Goal: Navigation & Orientation: Understand site structure

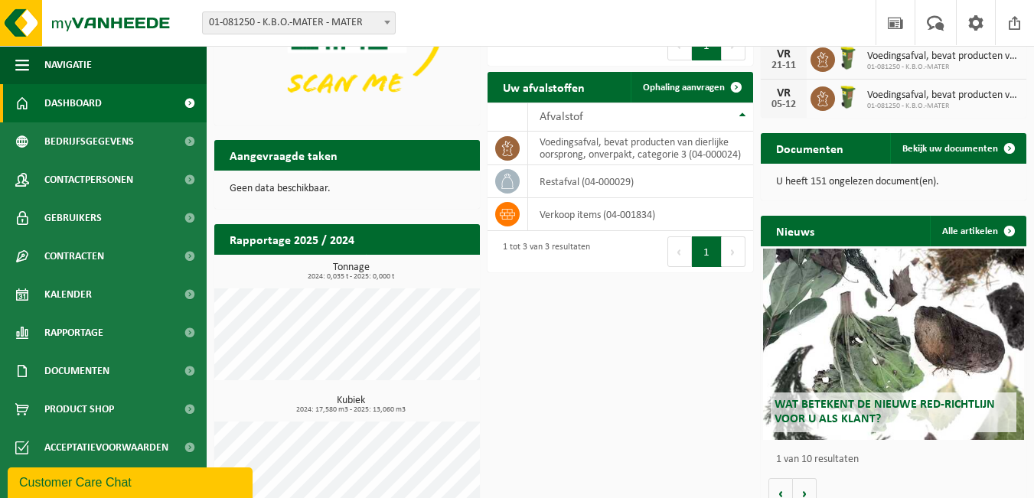
scroll to position [192, 0]
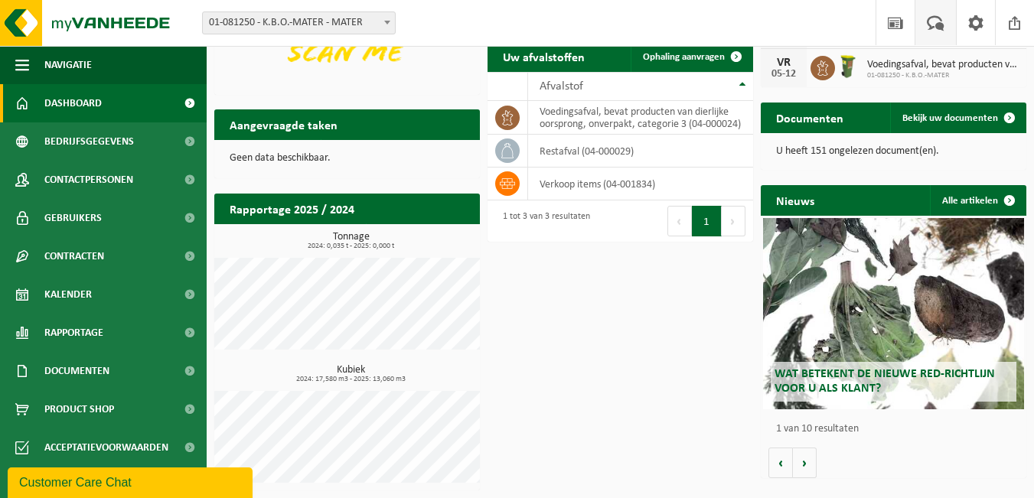
click at [942, 25] on span at bounding box center [935, 22] width 25 height 45
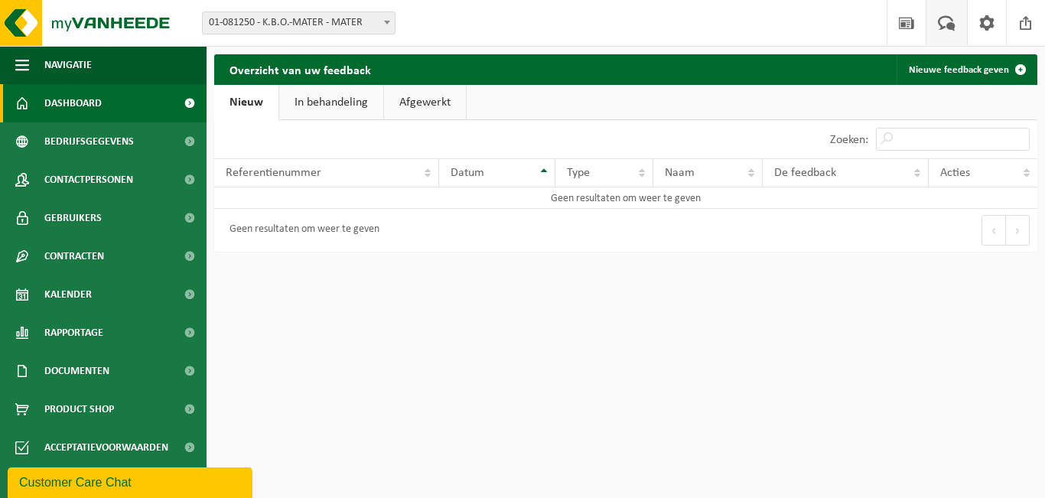
click at [80, 94] on span "Dashboard" at bounding box center [72, 103] width 57 height 38
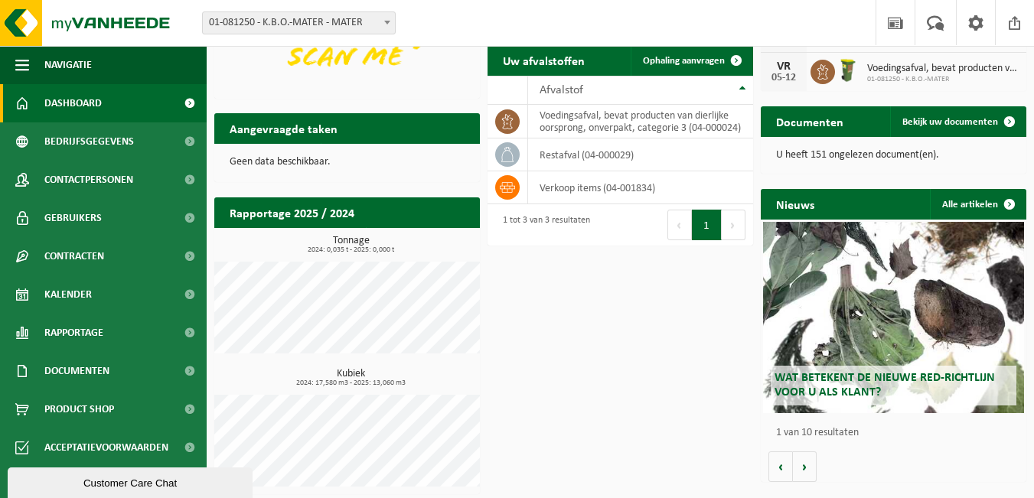
scroll to position [192, 0]
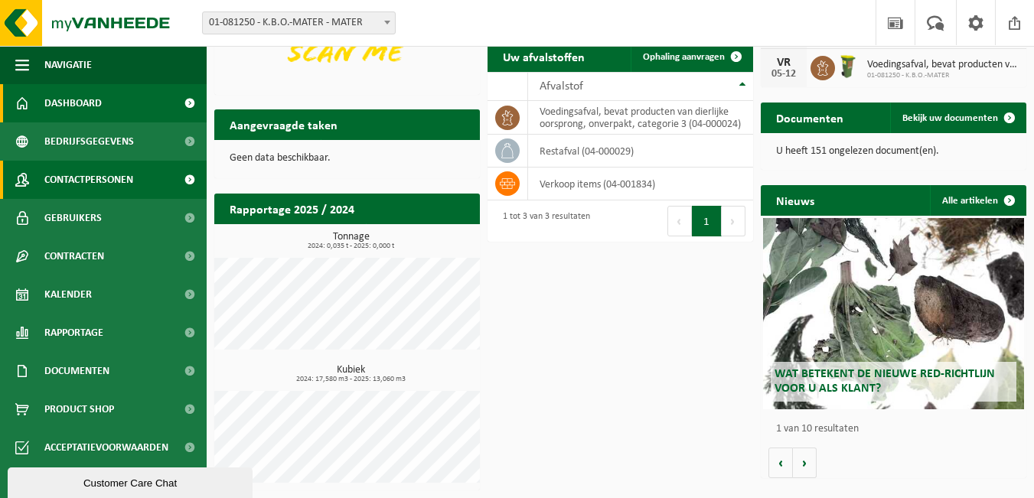
click at [109, 171] on span "Contactpersonen" at bounding box center [88, 180] width 89 height 38
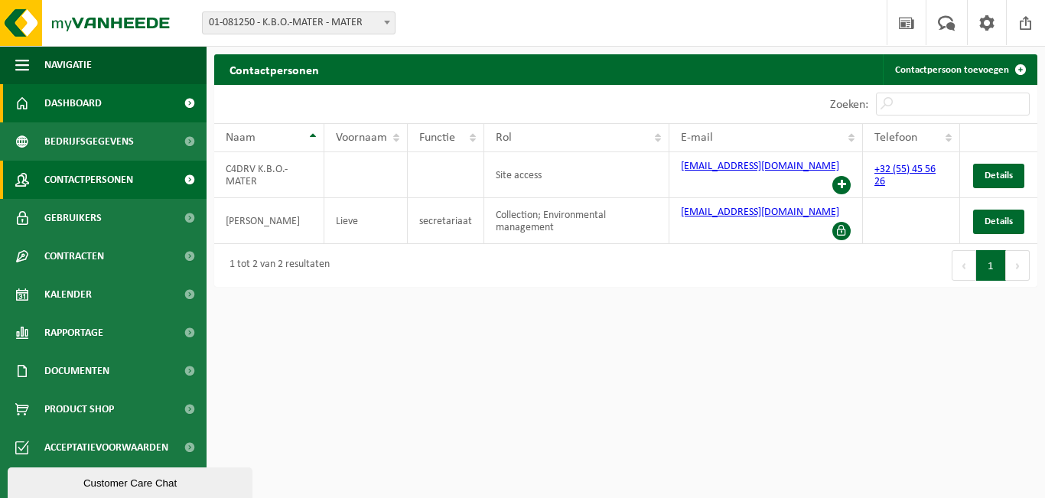
click at [58, 102] on span "Dashboard" at bounding box center [72, 103] width 57 height 38
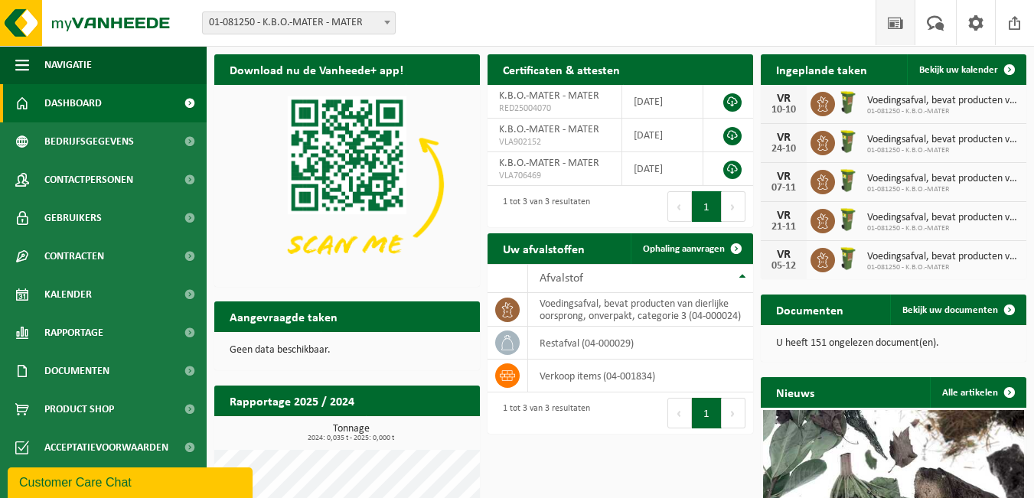
click at [889, 22] on span at bounding box center [895, 22] width 23 height 45
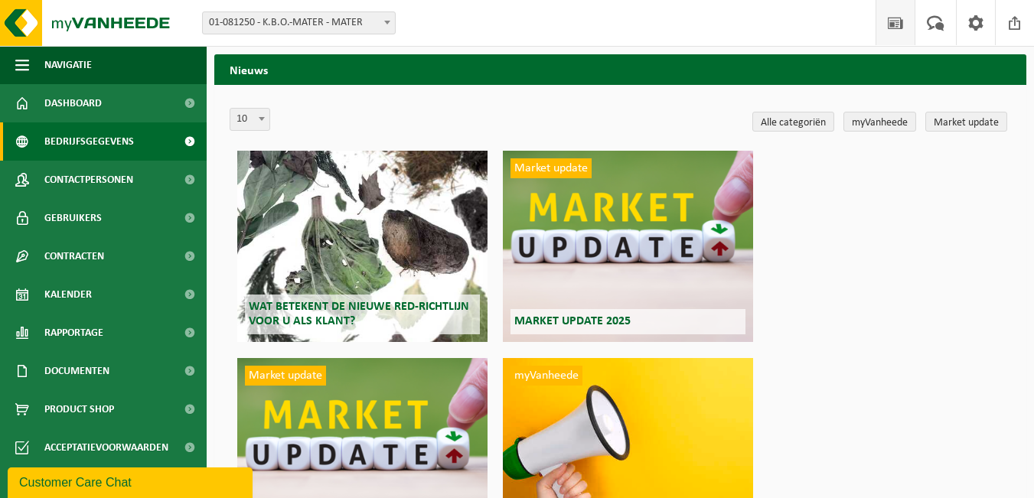
click at [72, 145] on span "Bedrijfsgegevens" at bounding box center [89, 141] width 90 height 38
